Goal: Transaction & Acquisition: Book appointment/travel/reservation

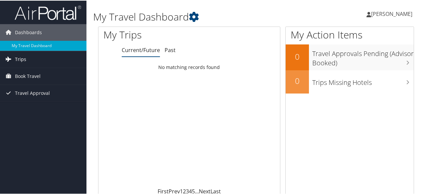
click at [17, 57] on span "Trips" at bounding box center [20, 59] width 11 height 17
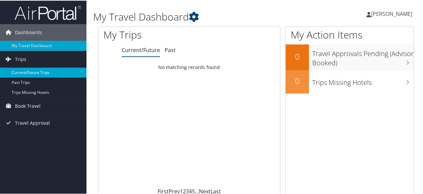
click at [30, 73] on link "Current/Future Trips" at bounding box center [43, 72] width 86 height 10
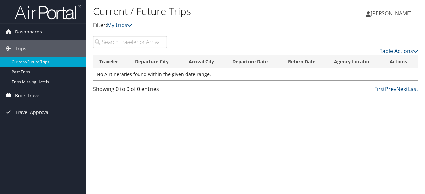
click at [29, 95] on span "Book Travel" at bounding box center [28, 95] width 26 height 17
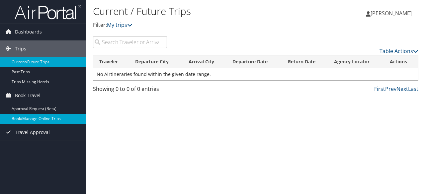
click at [30, 118] on link "Book/Manage Online Trips" at bounding box center [43, 119] width 86 height 10
